Goal: Find specific page/section: Find specific page/section

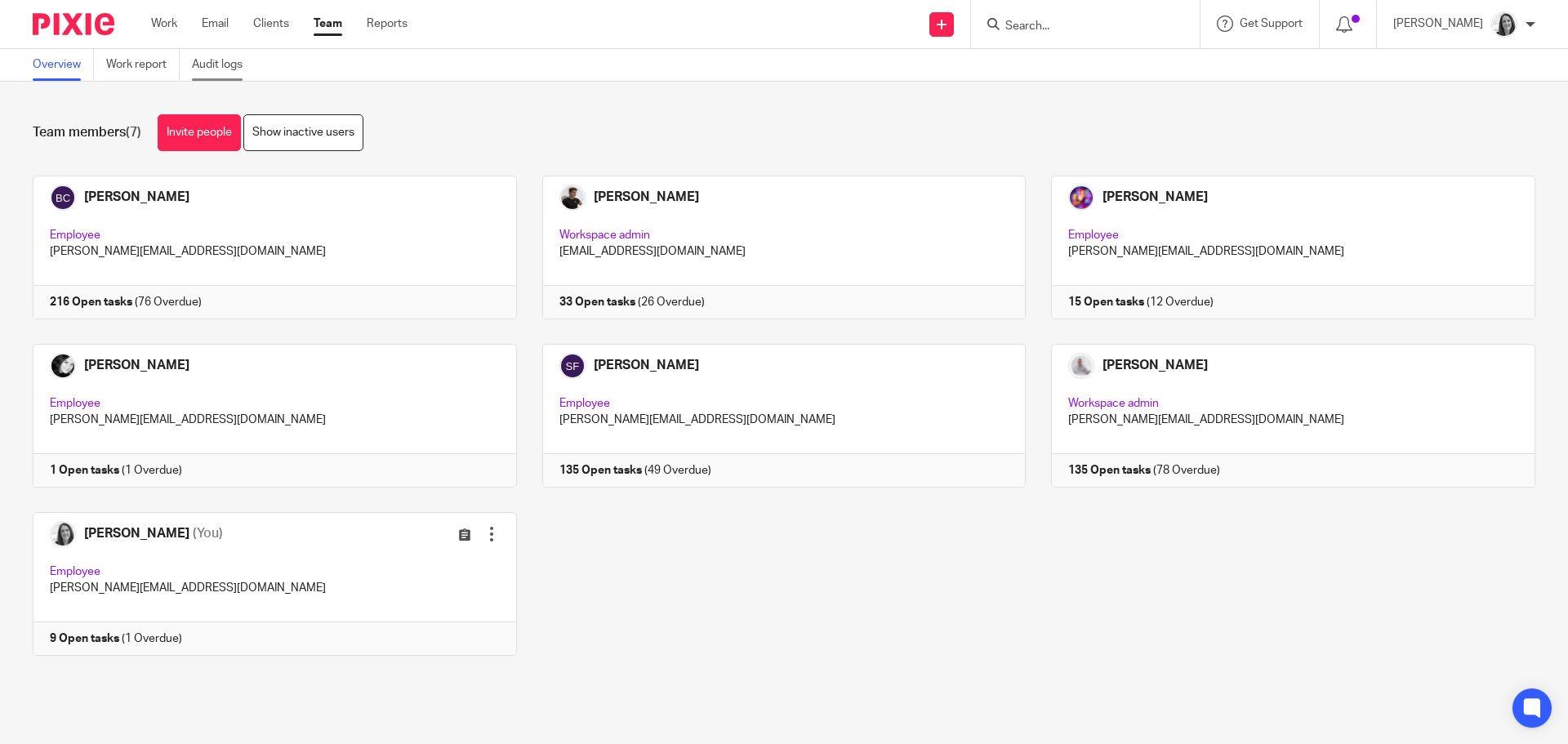
click at [245, 63] on link "Audit logs" at bounding box center [223, 65] width 63 height 32
